Goal: Task Accomplishment & Management: Manage account settings

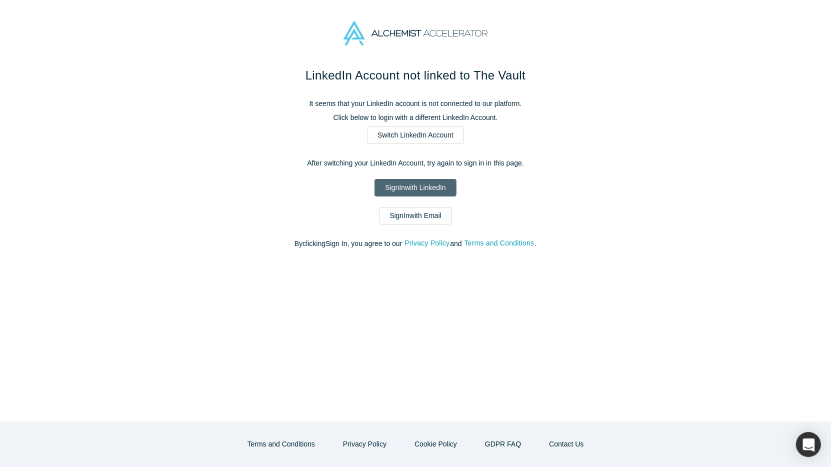
click at [437, 183] on link "Sign In with LinkedIn" at bounding box center [414, 187] width 81 height 17
